Goal: Task Accomplishment & Management: Manage account settings

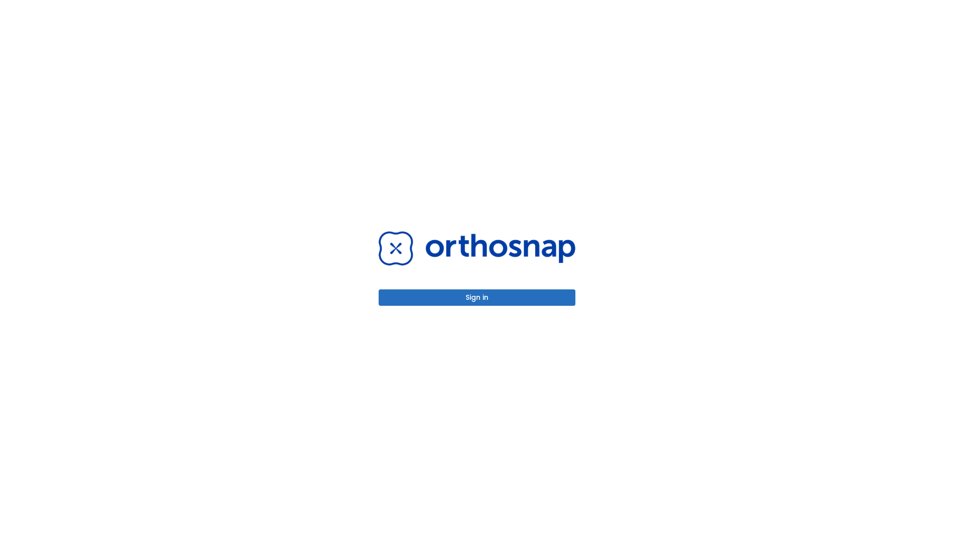
click at [477, 297] on button "Sign in" at bounding box center [477, 297] width 197 height 16
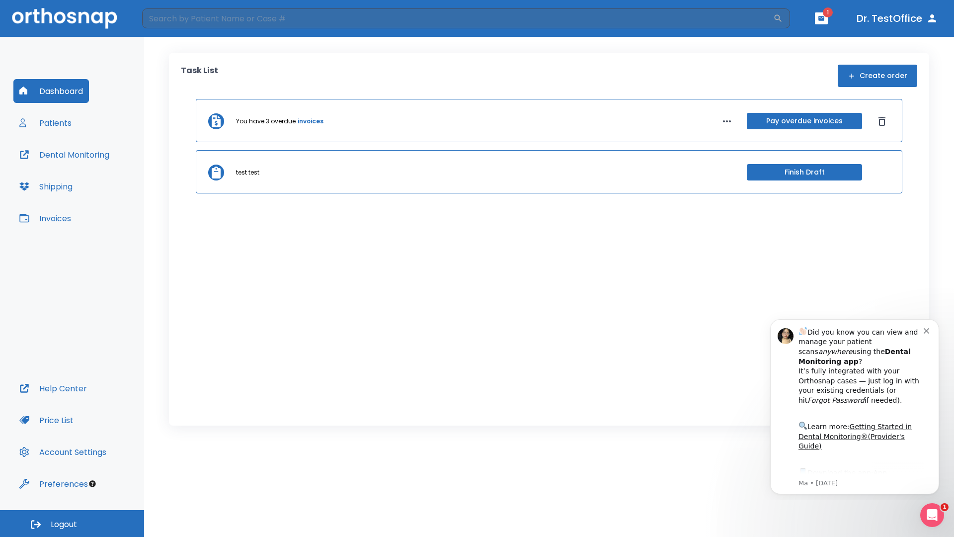
click at [72, 523] on span "Logout" at bounding box center [64, 524] width 26 height 11
